Goal: Information Seeking & Learning: Learn about a topic

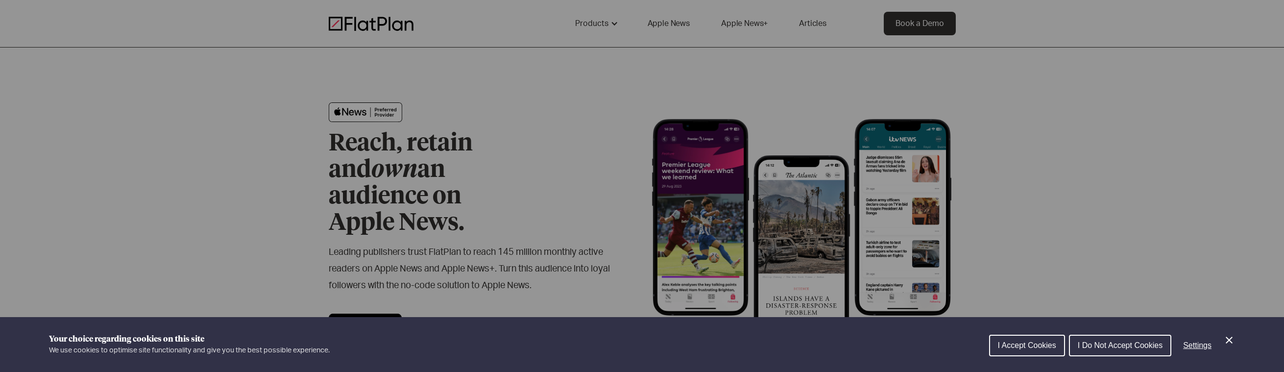
click at [609, 56] on div "Cookie preferences" at bounding box center [642, 186] width 1284 height 372
click at [1021, 348] on span "I Accept Cookies" at bounding box center [1027, 345] width 58 height 8
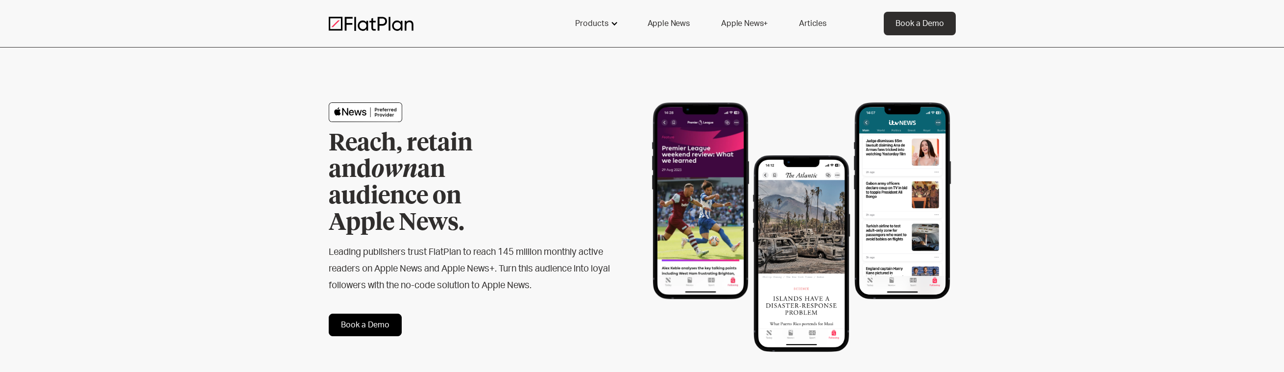
click at [613, 20] on div at bounding box center [614, 24] width 8 height 8
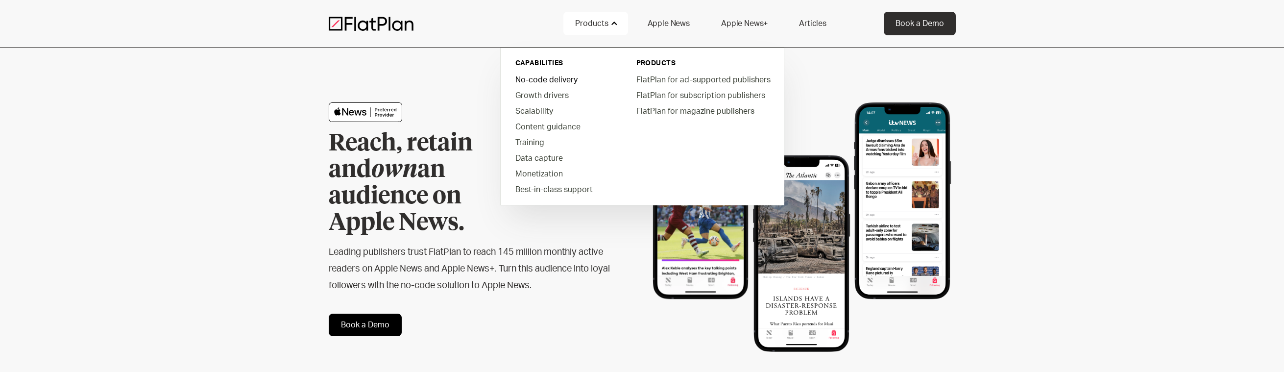
click at [555, 79] on link "No-code delivery" at bounding box center [563, 80] width 111 height 16
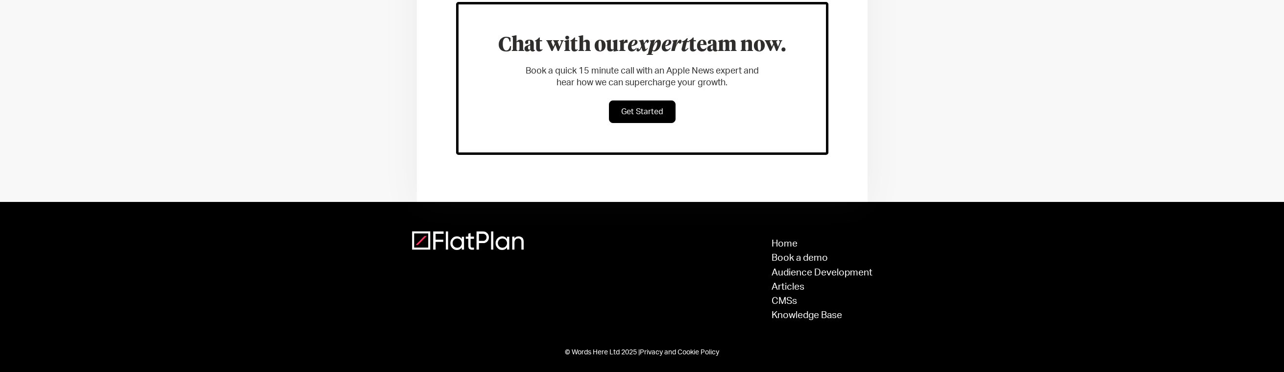
scroll to position [629, 0]
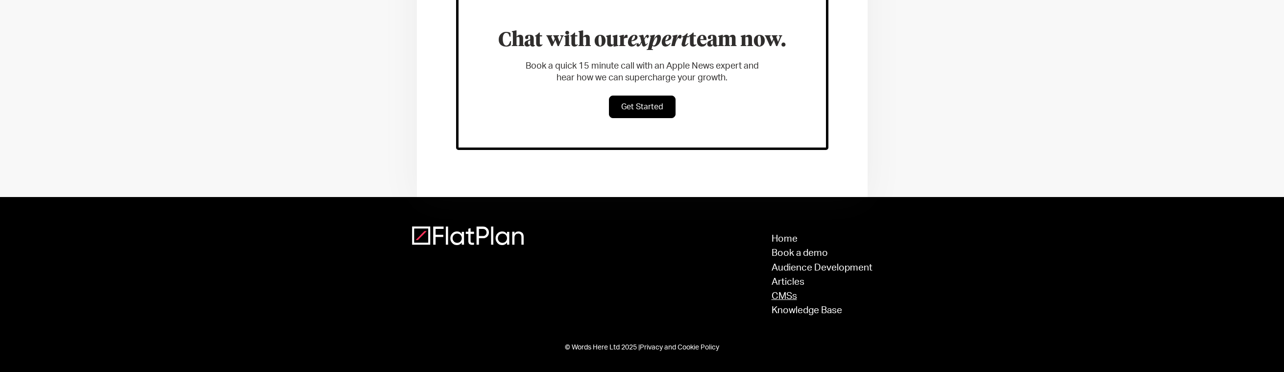
click at [786, 293] on link "CMSs" at bounding box center [822, 296] width 101 height 9
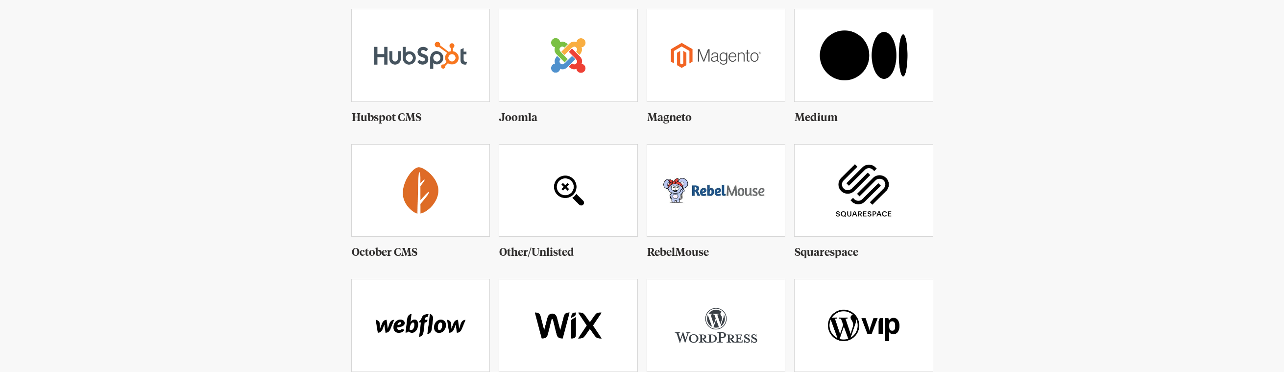
scroll to position [490, 0]
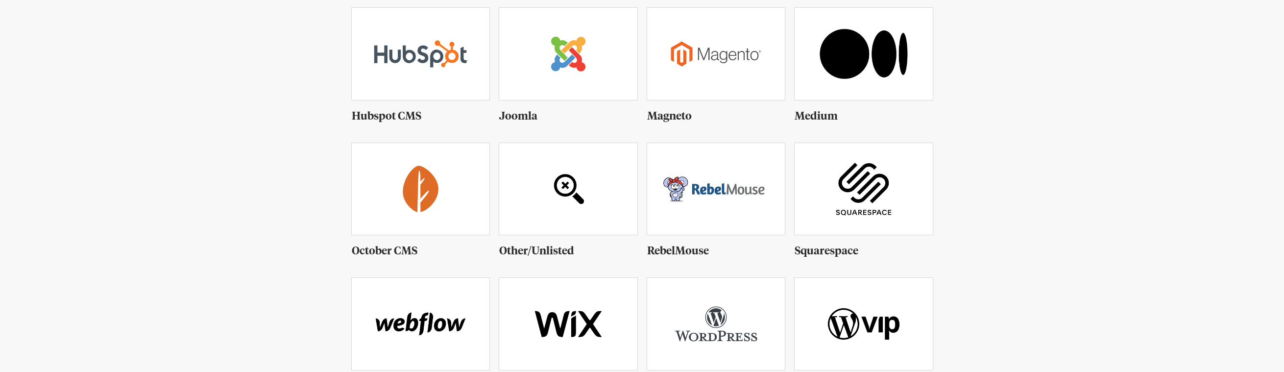
click at [562, 186] on img at bounding box center [568, 189] width 138 height 92
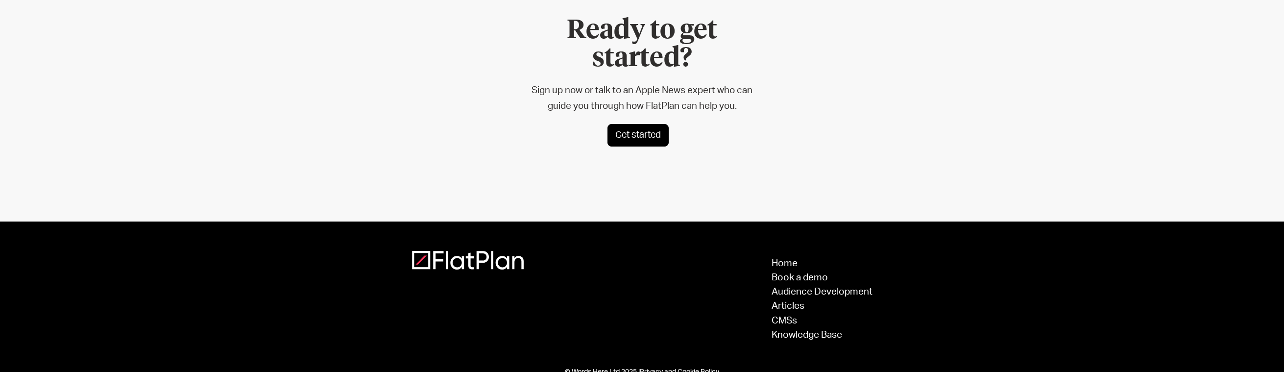
scroll to position [2695, 0]
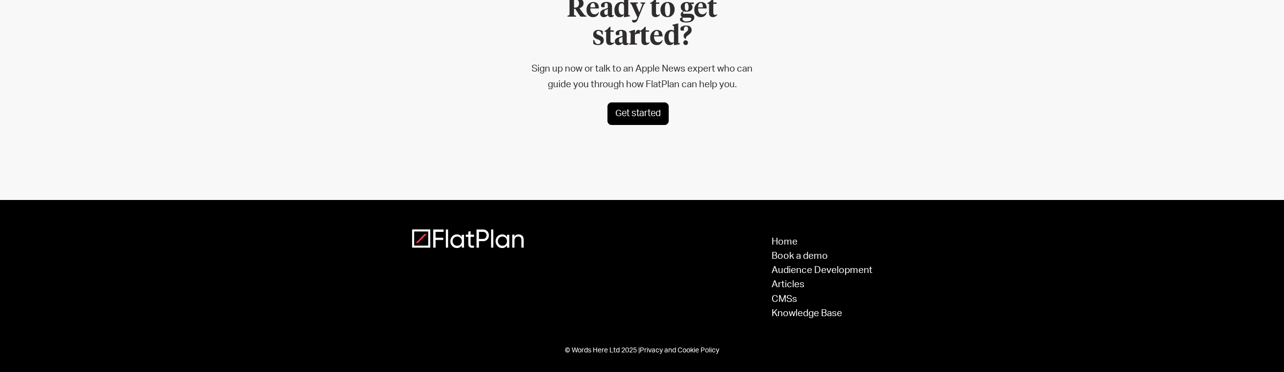
click at [644, 125] on link "Get started" at bounding box center [638, 113] width 61 height 23
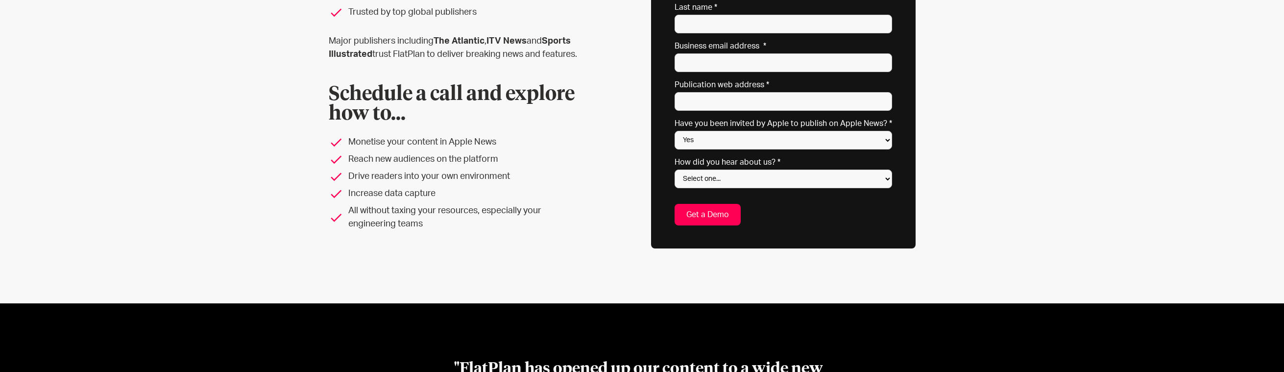
scroll to position [181, 0]
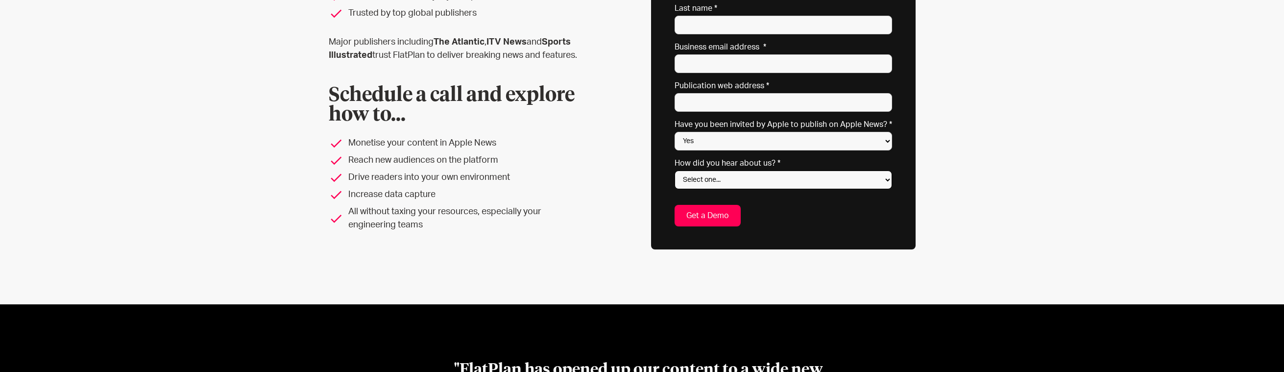
click at [851, 175] on select "Select one... Search engine (Google, DuckDuckGo etc) Apple website Google Ad Li…" at bounding box center [784, 180] width 218 height 19
click at [981, 165] on div "See what FlatPlan can do for you... Reach a wide new audience Boost revenue and…" at bounding box center [642, 86] width 1284 height 438
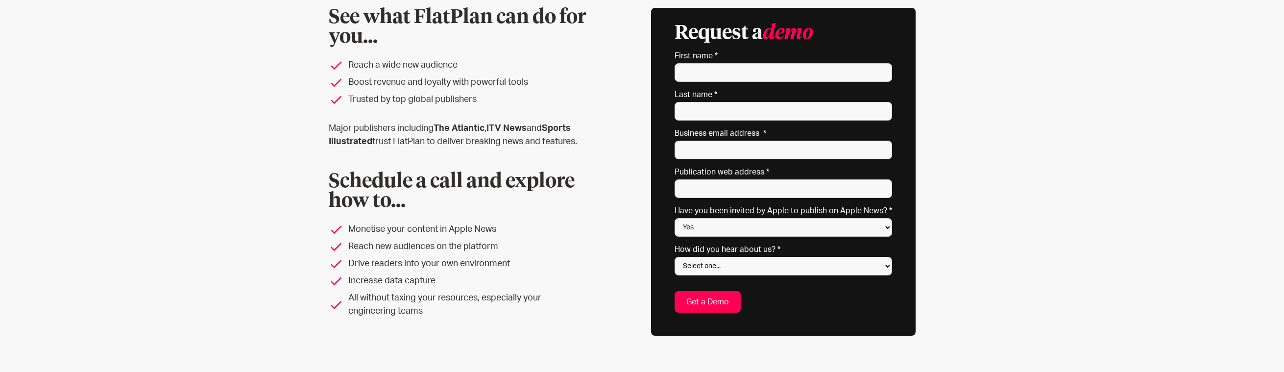
scroll to position [83, 0]
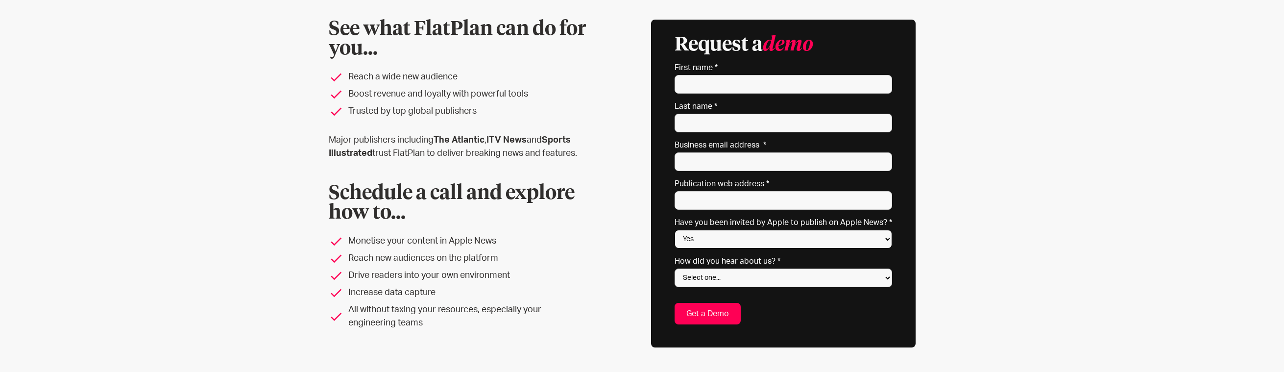
click at [818, 237] on select "Yes No Not sure" at bounding box center [784, 239] width 218 height 19
click at [937, 218] on div "See what FlatPlan can do for you... Reach a wide new audience Boost revenue and…" at bounding box center [642, 184] width 627 height 328
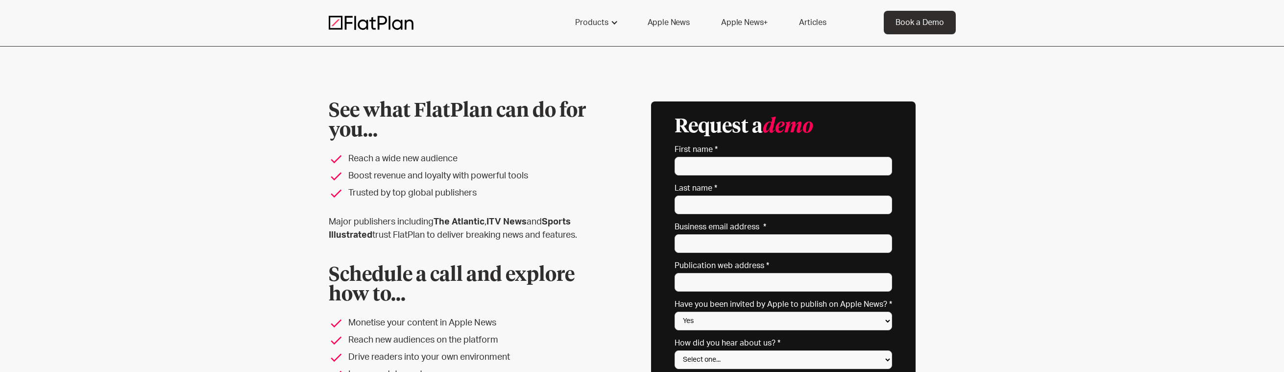
scroll to position [0, 0]
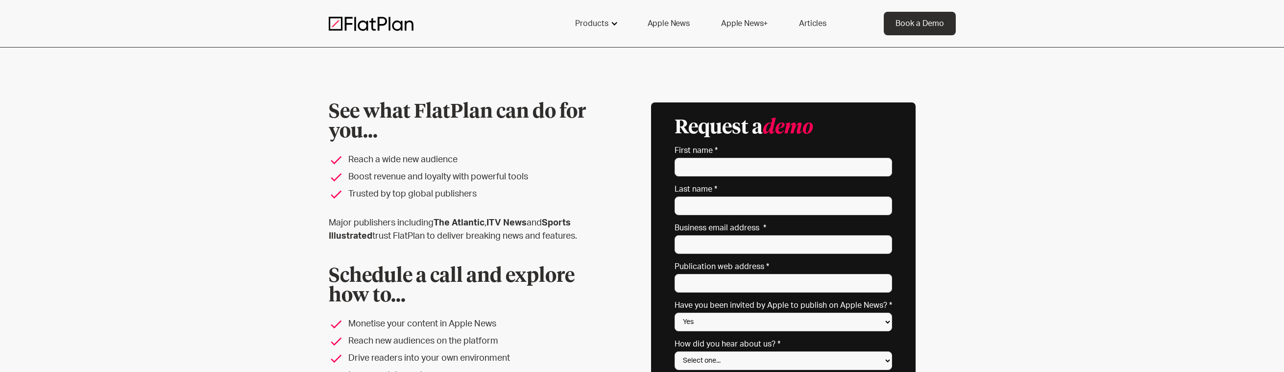
click at [617, 28] on div "Products" at bounding box center [595, 24] width 65 height 24
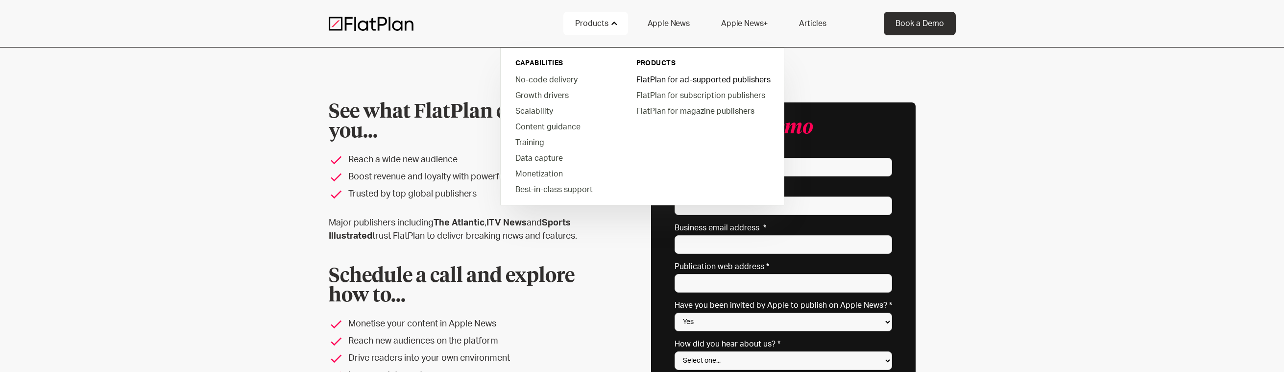
click at [653, 82] on link "FlatPlan for ad-supported publishers" at bounding box center [703, 80] width 148 height 16
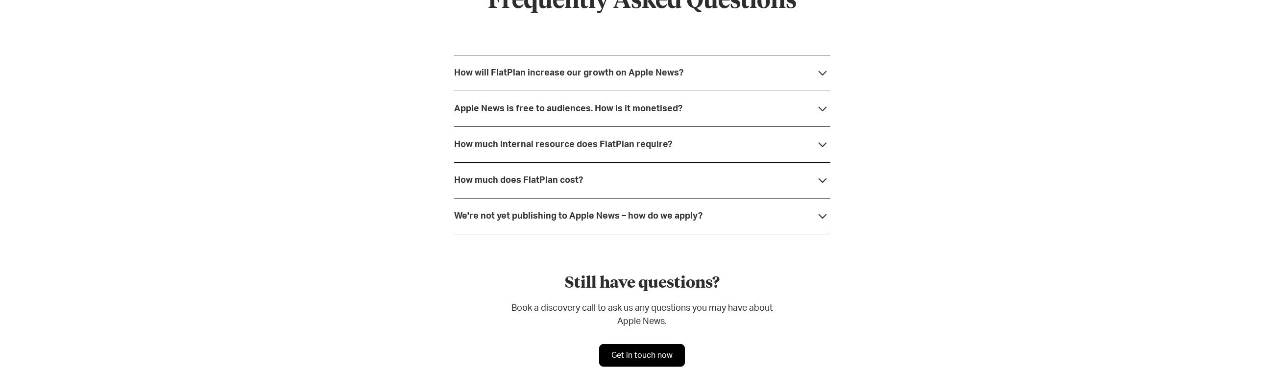
scroll to position [2662, 0]
click at [821, 106] on icon at bounding box center [823, 108] width 16 height 16
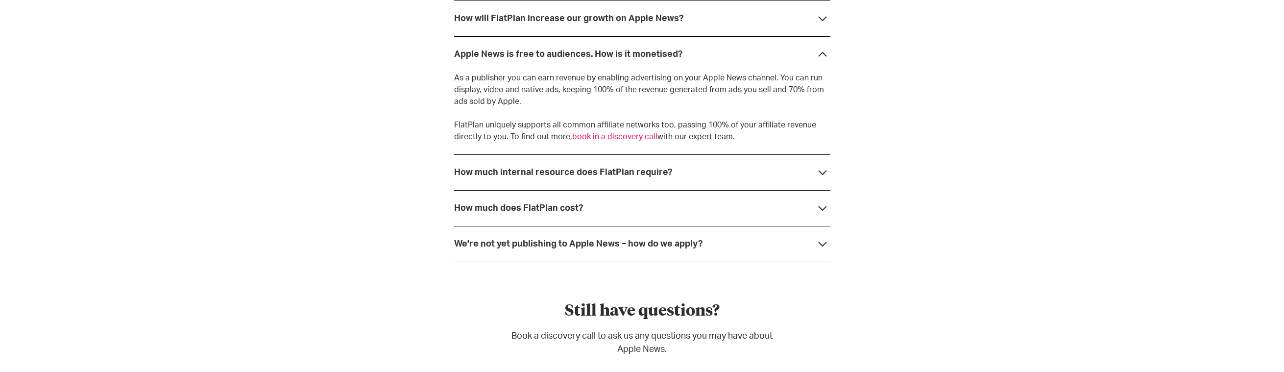
scroll to position [2728, 0]
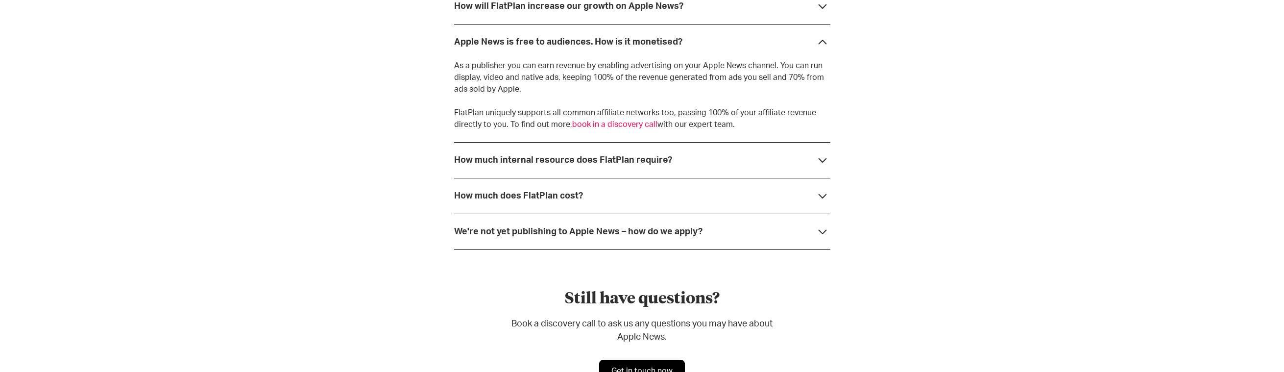
click at [725, 194] on div "How much does FlatPlan cost?" at bounding box center [642, 196] width 376 height 36
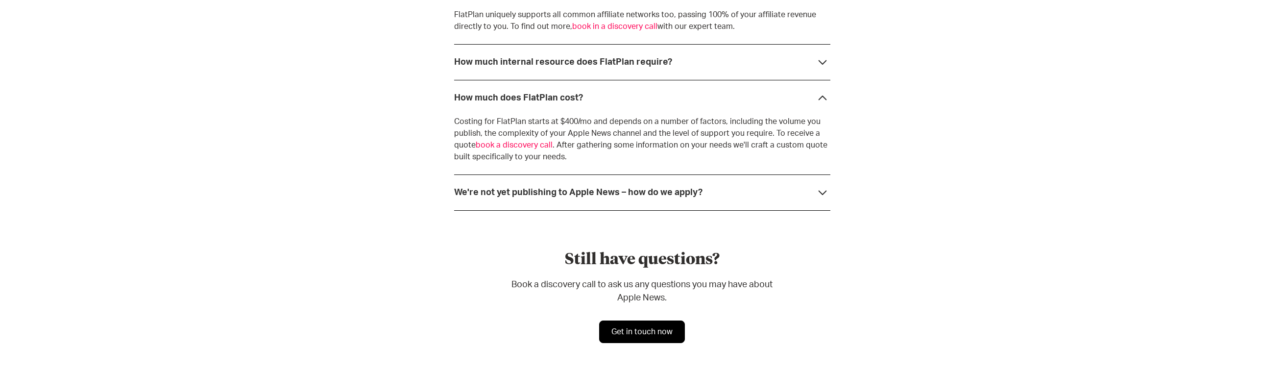
scroll to position [2842, 0]
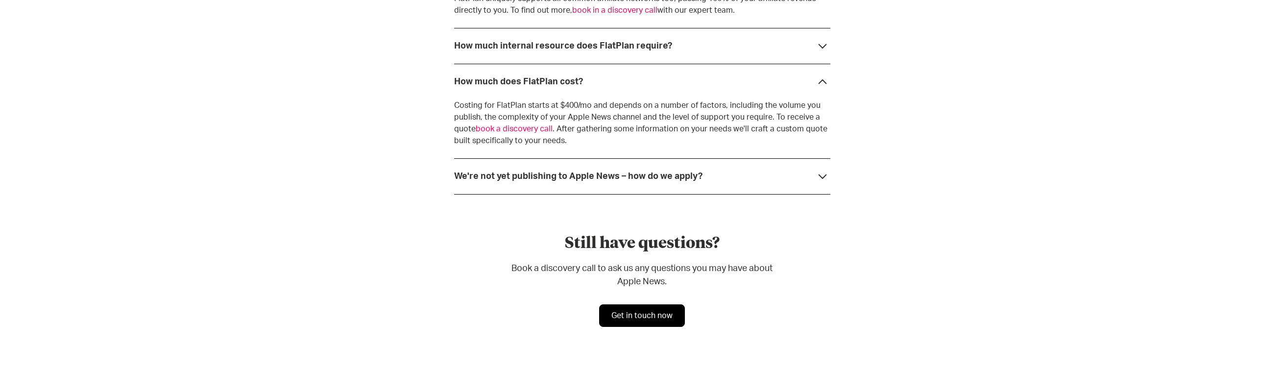
click at [706, 174] on div "We're not yet publishing to Apple News – how do we apply?" at bounding box center [642, 176] width 376 height 36
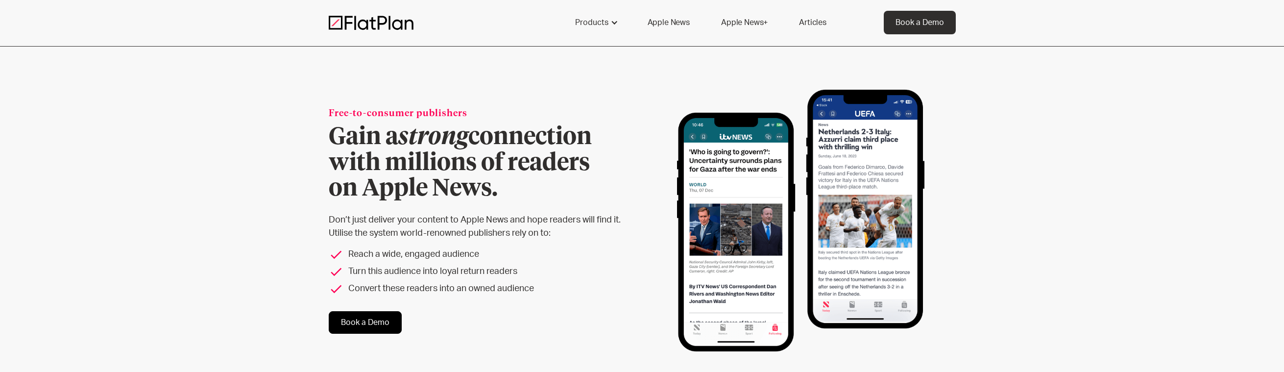
scroll to position [0, 0]
